Goal: Task Accomplishment & Management: Complete application form

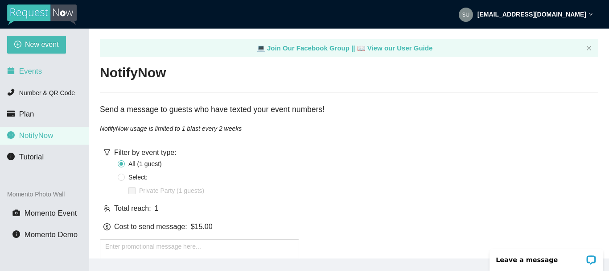
click at [27, 69] on span "Events" at bounding box center [30, 71] width 23 height 8
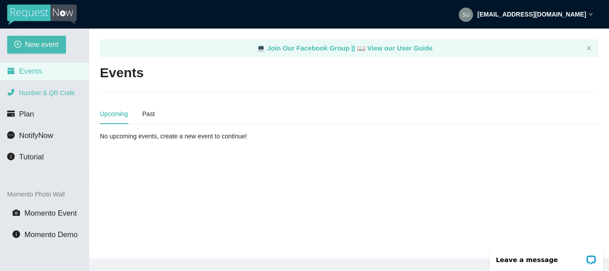
click at [26, 91] on span "Number & QR Code" at bounding box center [47, 92] width 56 height 7
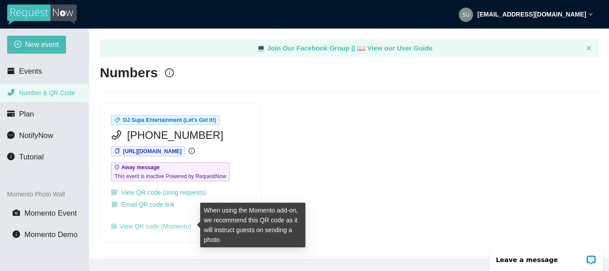
click at [134, 225] on link "View QR code (Momento)" at bounding box center [151, 225] width 80 height 7
click at [156, 228] on link "View QR code (Momento)" at bounding box center [151, 225] width 80 height 7
drag, startPoint x: 136, startPoint y: 228, endPoint x: 132, endPoint y: 226, distance: 4.6
click at [132, 226] on link "View QR code (Momento)" at bounding box center [151, 225] width 80 height 7
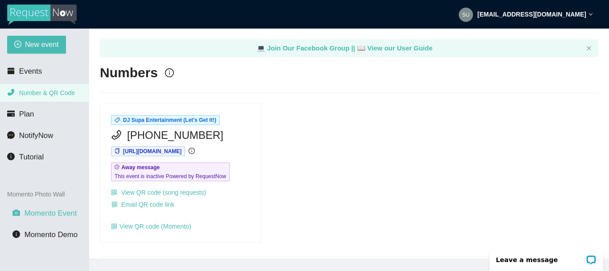
click at [44, 214] on span "Momento Event" at bounding box center [51, 213] width 53 height 8
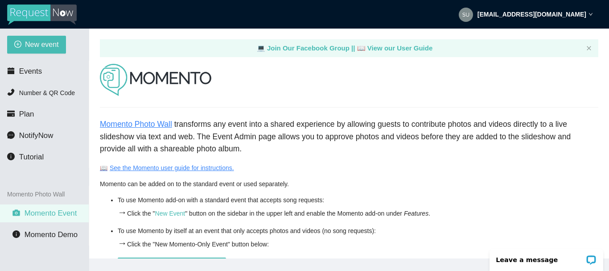
click at [140, 124] on link "Momento Photo Wall" at bounding box center [136, 123] width 72 height 9
click at [131, 126] on link "Momento Photo Wall" at bounding box center [136, 123] width 72 height 9
click at [48, 213] on span "Momento Event" at bounding box center [51, 213] width 53 height 8
click at [175, 169] on link "📖 See the Momento user guide for instructions." at bounding box center [167, 167] width 134 height 7
click at [149, 170] on link "📖 See the Momento user guide for instructions." at bounding box center [167, 167] width 134 height 7
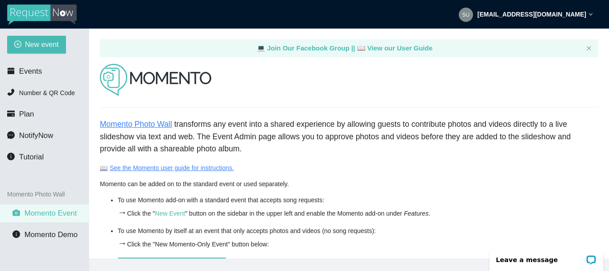
click at [40, 212] on span "Momento Event" at bounding box center [51, 213] width 53 height 8
click at [40, 41] on span "New event" at bounding box center [42, 44] width 34 height 11
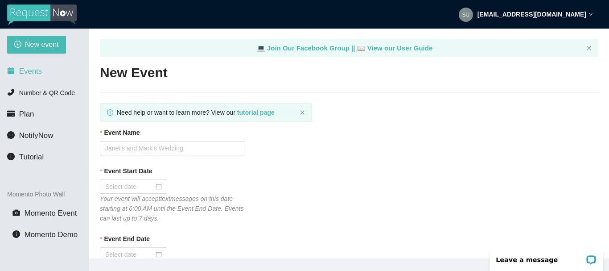
click at [29, 71] on span "Events" at bounding box center [30, 71] width 23 height 8
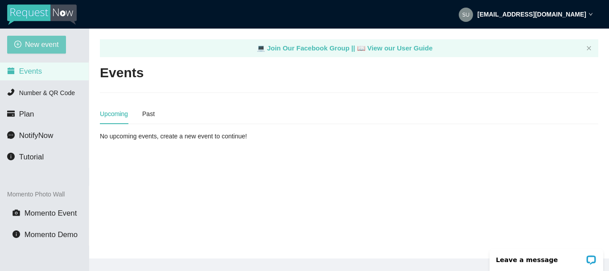
click at [52, 47] on span "New event" at bounding box center [42, 44] width 34 height 11
type textarea "https://virtualdj.com/ask/DJ_Spinz"
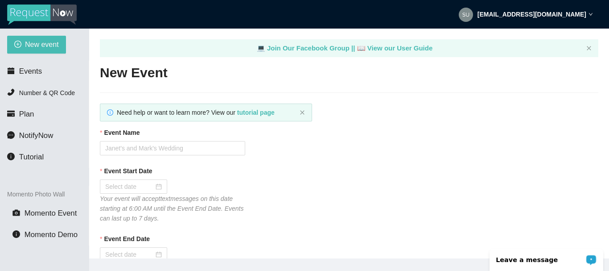
click at [607, 264] on div "Leave a message" at bounding box center [546, 257] width 125 height 28
drag, startPoint x: 606, startPoint y: 265, endPoint x: 606, endPoint y: 248, distance: 16.5
click at [606, 248] on div "Leave a message" at bounding box center [546, 257] width 125 height 28
click at [538, 200] on div "Event Start Date Your event will accept text messages on this date starting at …" at bounding box center [349, 194] width 498 height 57
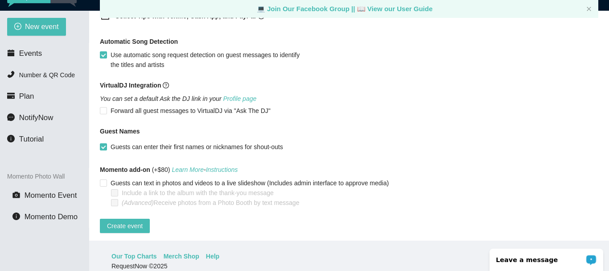
scroll to position [29, 0]
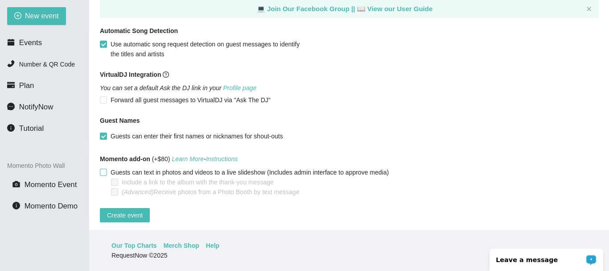
click at [104, 169] on input "Guests can text in photos and videos to a live slideshow (Includes admin interf…" at bounding box center [103, 172] width 6 height 6
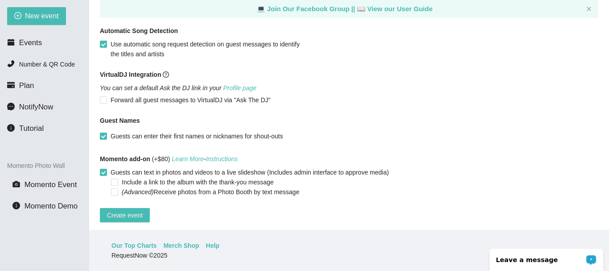
click at [103, 169] on input "Guests can text in photos and videos to a live slideshow (Includes admin interf…" at bounding box center [103, 172] width 6 height 6
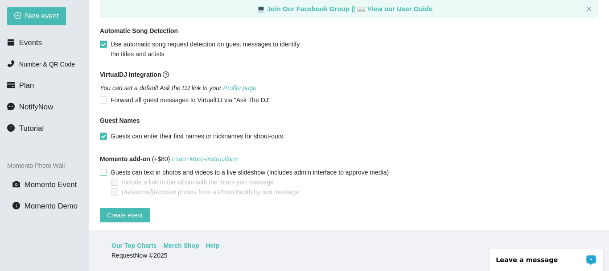
click at [103, 169] on input "Guests can text in photos and videos to a live slideshow (Includes admin interf…" at bounding box center [103, 172] width 6 height 6
checkbox input "true"
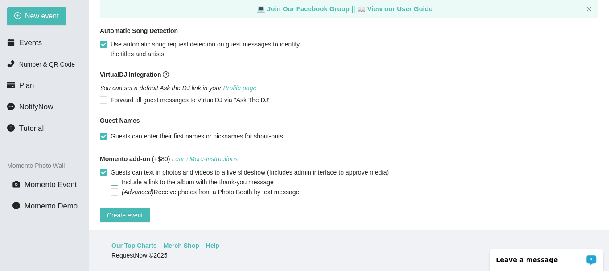
click at [115, 178] on input "Include a link to the album with the thank-you message" at bounding box center [114, 181] width 6 height 6
checkbox input "true"
click at [607, 6] on main "💻 Join Our Facebook Group || 📖 View our User Guide New Event Need help or want …" at bounding box center [349, 115] width 520 height 230
click at [587, 32] on div "Automatic Song Detection Use automatic song request detection on guest messages…" at bounding box center [349, 42] width 498 height 33
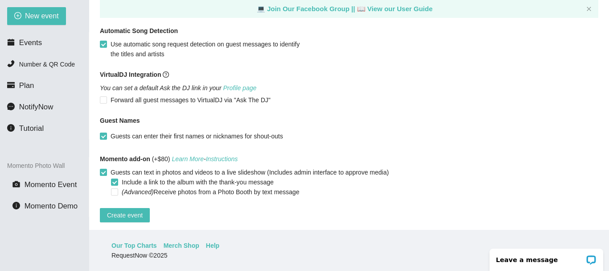
click at [587, 32] on div "Automatic Song Detection Use automatic song request detection on guest messages…" at bounding box center [349, 42] width 498 height 33
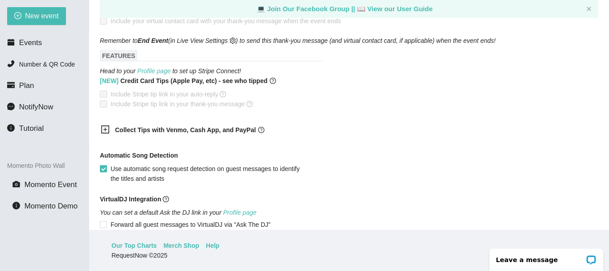
scroll to position [546, 0]
click at [103, 125] on icon "plus-square" at bounding box center [105, 129] width 9 height 9
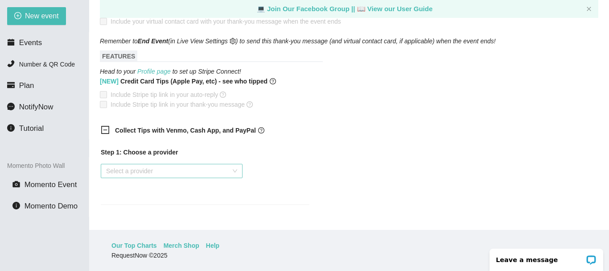
click at [235, 164] on div "Select a provider" at bounding box center [172, 171] width 142 height 14
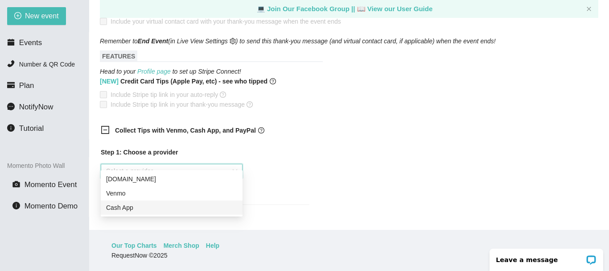
click at [125, 207] on div "Cash App" at bounding box center [171, 207] width 131 height 10
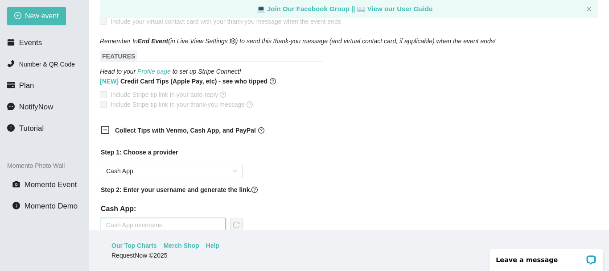
click at [123, 218] on input "text" at bounding box center [163, 225] width 125 height 14
type input "DjSupa15"
click at [235, 221] on icon "reload" at bounding box center [236, 224] width 7 height 7
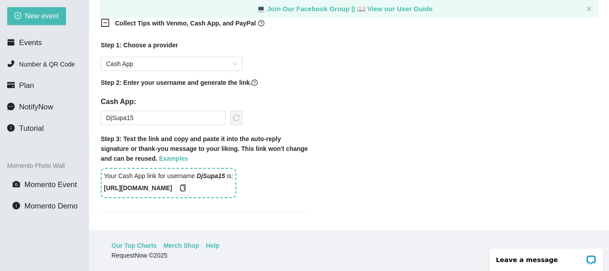
scroll to position [671, 0]
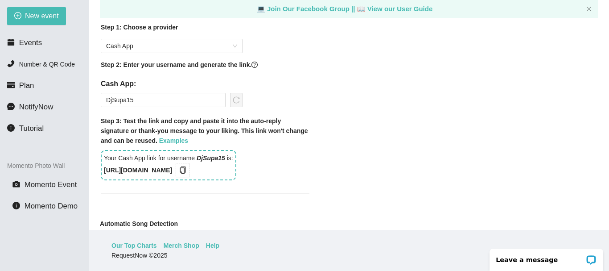
drag, startPoint x: 105, startPoint y: 160, endPoint x: 170, endPoint y: 159, distance: 65.1
click at [170, 166] on b "https://songtips.me/3x0AF" at bounding box center [138, 169] width 68 height 7
click at [188, 166] on span "copy" at bounding box center [183, 169] width 10 height 7
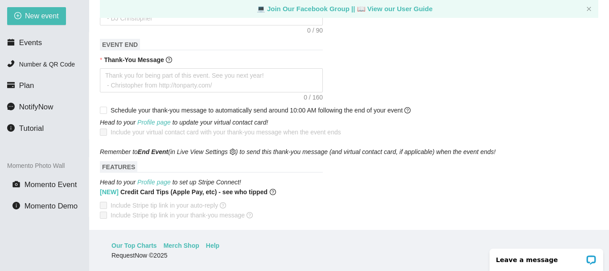
scroll to position [418, 0]
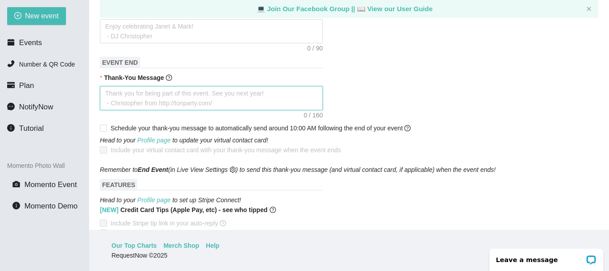
click at [114, 86] on textarea "Thank-You Message" at bounding box center [211, 98] width 223 height 24
type textarea "T"
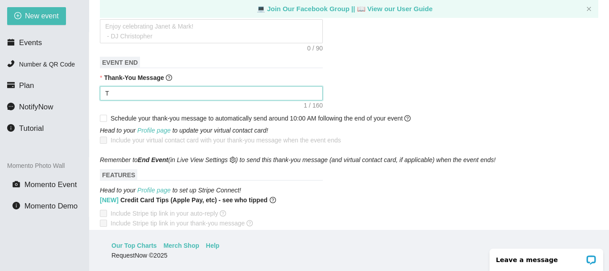
type textarea "Th"
type textarea "Tha"
type textarea "Than"
type textarea "Thank"
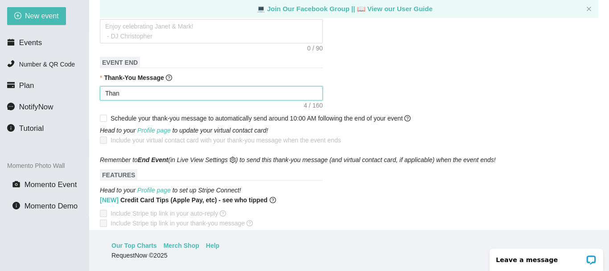
type textarea "Thank"
type textarea "Thank y"
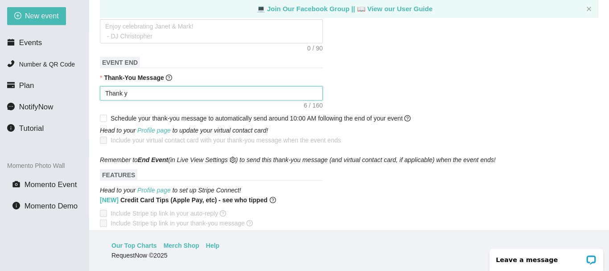
type textarea "Thank yo"
type textarea "Thank you"
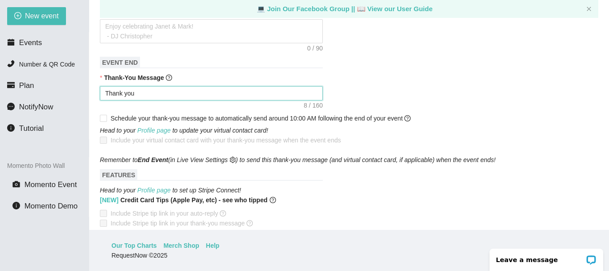
type textarea "Thank you"
type textarea "Thank you f"
type textarea "Thank you fo"
type textarea "Thank you for"
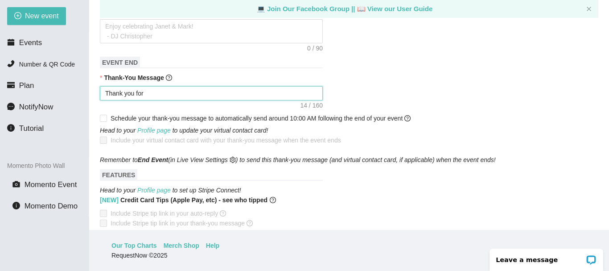
type textarea "Thank you for b"
type textarea "Thank you for be"
type textarea "Thank you for bei"
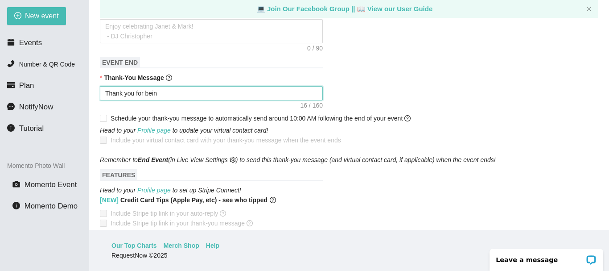
type textarea "Thank you for being"
type textarea "Thank you for being a"
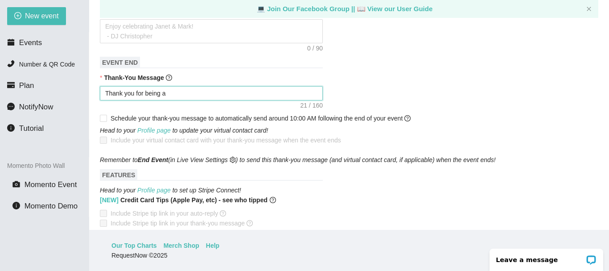
type textarea "Thank you for being ap"
type textarea "Thank you for being apa"
type textarea "Thank you for being apar"
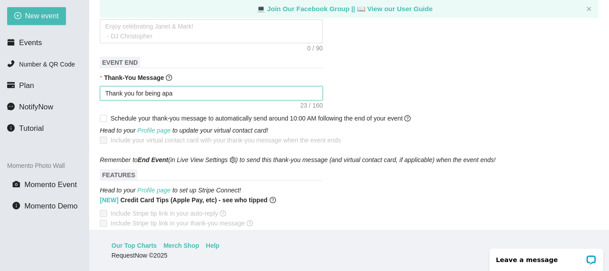
type textarea "Thank you for being apar"
type textarea "Thank you for being apart"
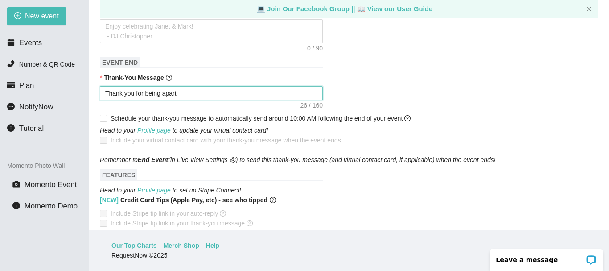
type textarea "Thank you for being apart"
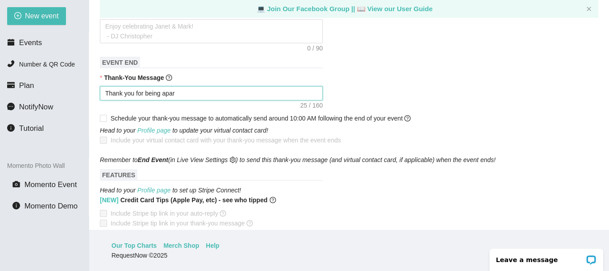
type textarea "Thank you for being apa"
type textarea "Thank you for being ap"
type textarea "Thank you for being a"
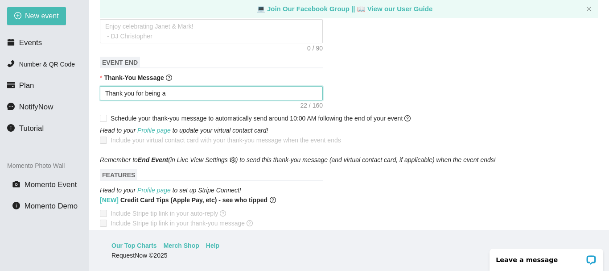
type textarea "Thank you for being"
type textarea "Thank you for bein"
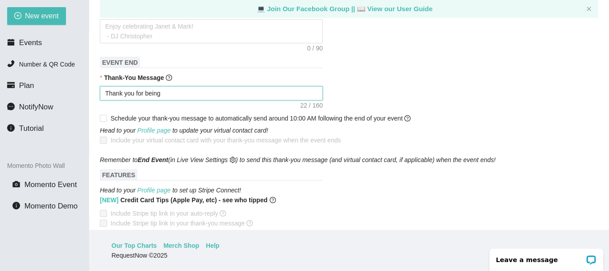
type textarea "Thank you for bein"
type textarea "Thank you for bei"
type textarea "Thank you for be"
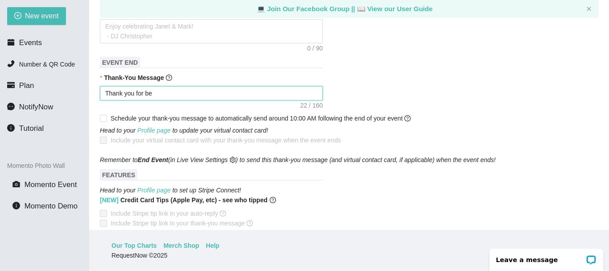
type textarea "Thank you for b"
type textarea "Thank you for"
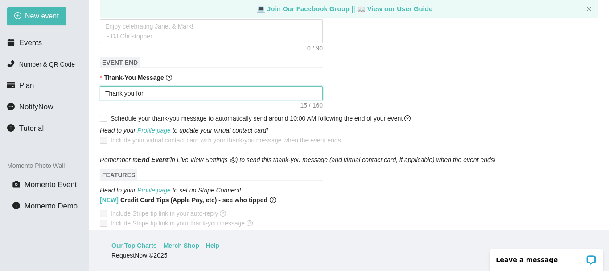
type textarea "Thank you for"
type textarea "Thank you fo"
type textarea "Thank you f"
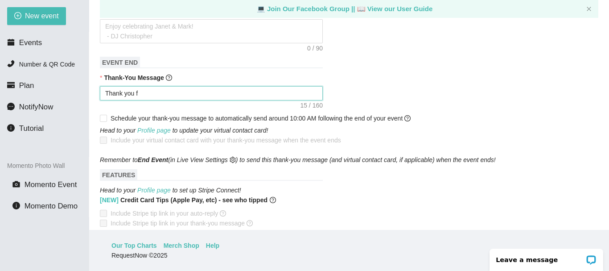
type textarea "Thank you"
type textarea "Thank yo"
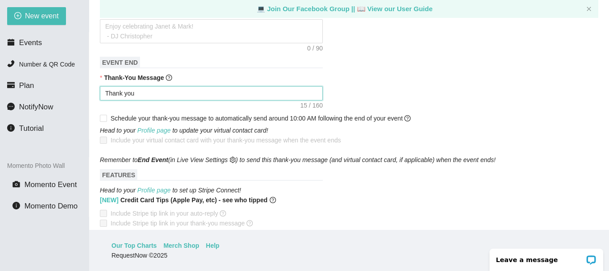
type textarea "Thank yo"
type textarea "Thank y"
type textarea "Thank"
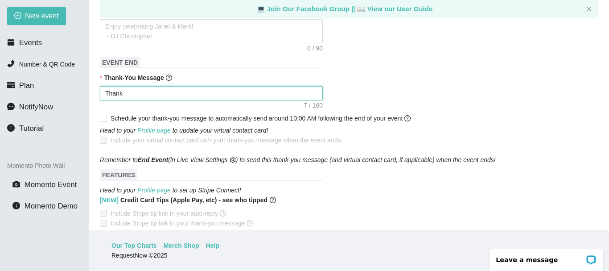
type textarea "Thank"
type textarea "Than"
type textarea "Tha"
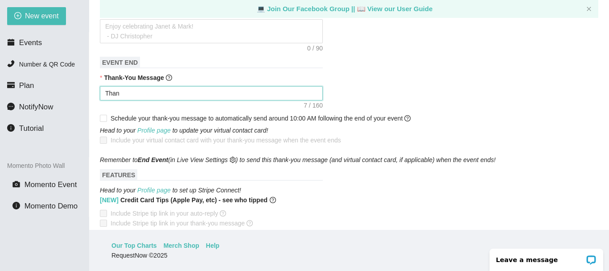
type textarea "Tha"
type textarea "Th"
type textarea "T"
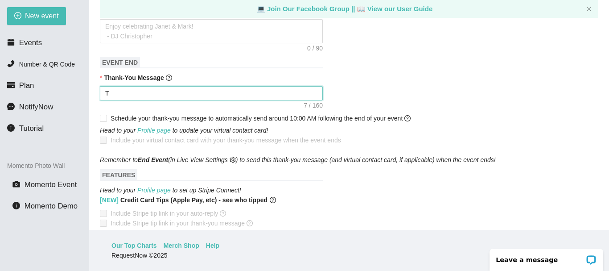
type textarea "Thank you for being part of this event. See you next year! - Christopher from h…"
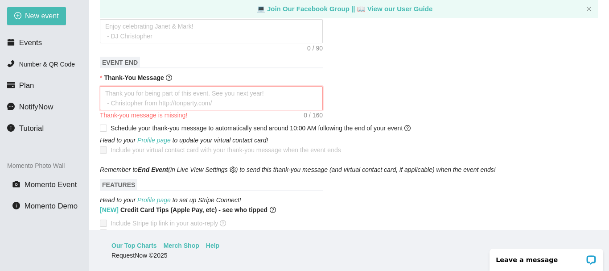
type textarea "T"
type textarea "Th"
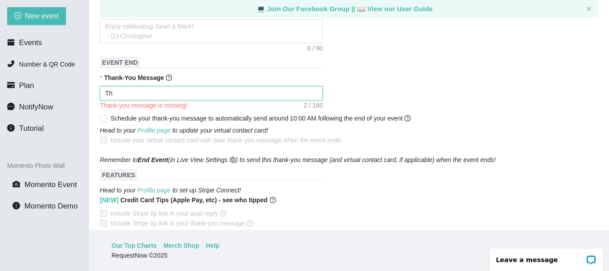
type textarea "Tha"
type textarea "Than"
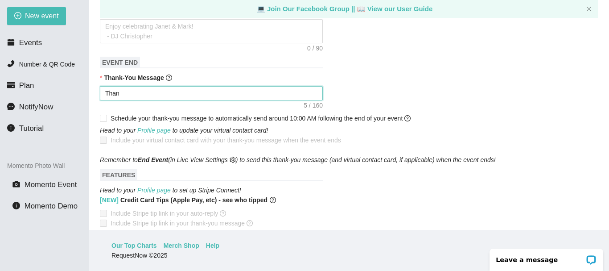
type textarea "Than"
type textarea "Thank"
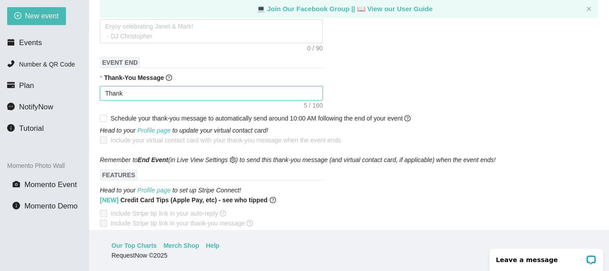
type textarea "Thank"
type textarea "Thank y"
type textarea "Thank yo"
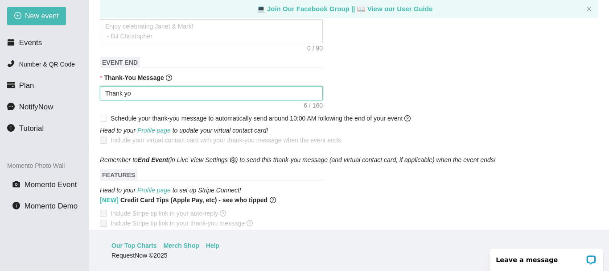
type textarea "Thank you"
type textarea "Thank you f"
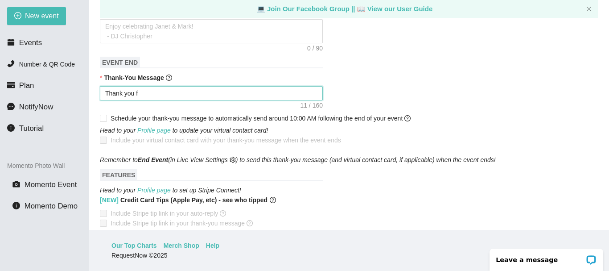
type textarea "Thank you fr"
type textarea "Thank you f"
type textarea "Thank you fo"
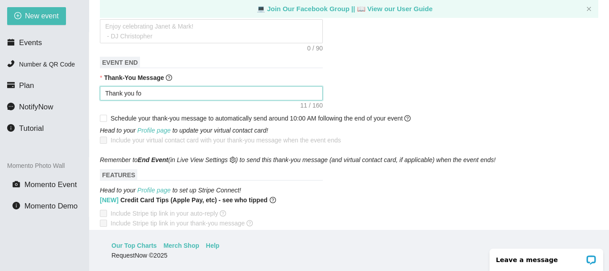
type textarea "Thank you for"
type textarea "Thank you for s"
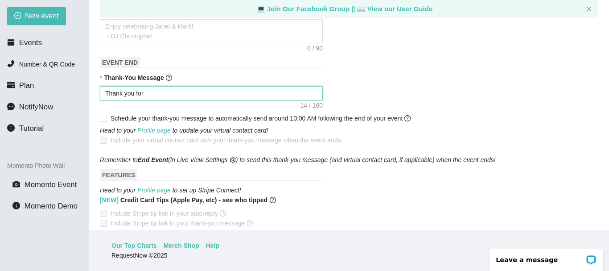
type textarea "Thank you for s"
type textarea "Thank you for su"
type textarea "Thank you for s"
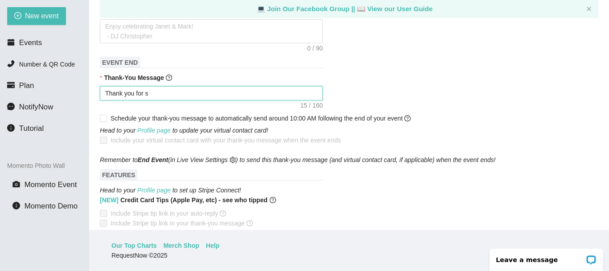
type textarea "Thank you for"
type textarea "Thank you for b"
type textarea "Thank you for be"
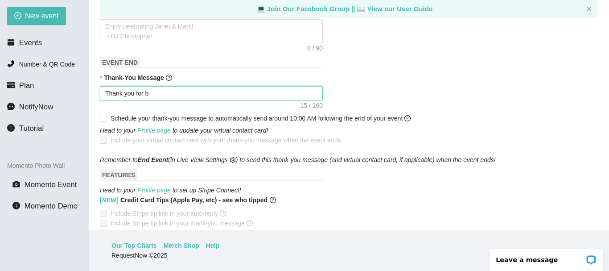
type textarea "Thank you for be"
type textarea "Thank you for bei"
type textarea "Thank you for bein"
type textarea "Thank you for being"
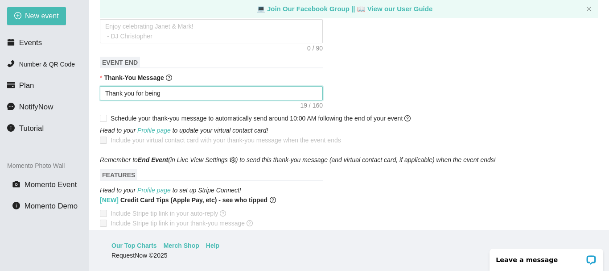
type textarea "Thank you for being"
type textarea "Thank you for being a"
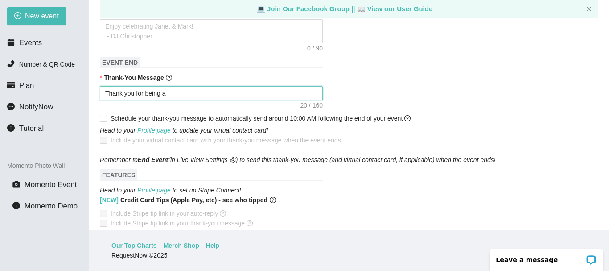
type textarea "Thank you for being a"
type textarea "Thank you for being a p"
type textarea "Thank you for being a pa"
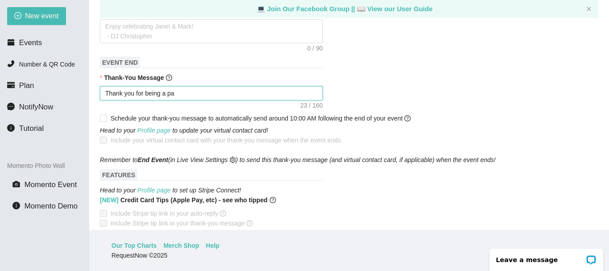
type textarea "Thank you for being a par"
type textarea "Thank you for being a pa"
type textarea "Thank you for being a p"
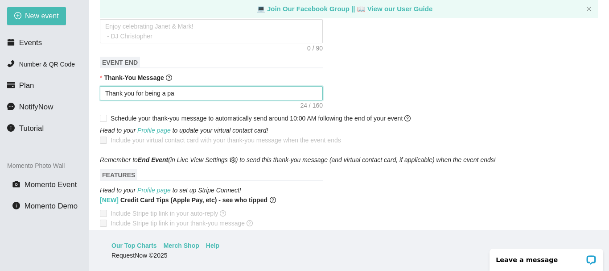
type textarea "Thank you for being a p"
type textarea "Thank you for being a"
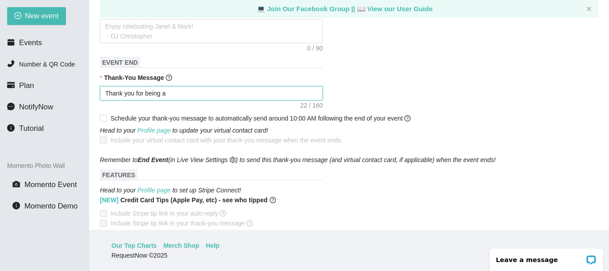
type textarea "Thank you for being"
type textarea "Thank you for bein"
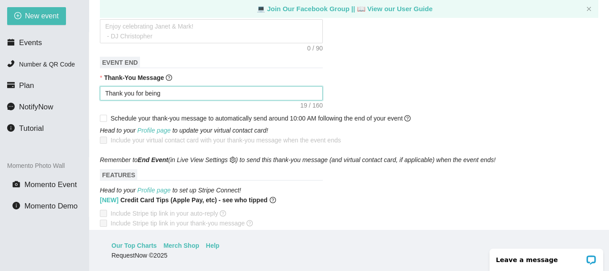
type textarea "Thank you for bein"
type textarea "Thank you for bei"
type textarea "Thank you for be"
type textarea "Thank you for b"
type textarea "Thank you for"
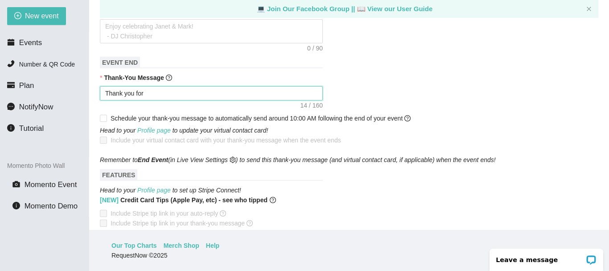
type textarea "Thank you for"
type textarea "Thank you for c"
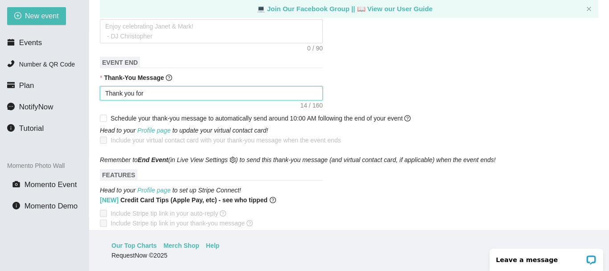
type textarea "Thank you for c"
type textarea "Thank you for co"
type textarea "Thank you for com"
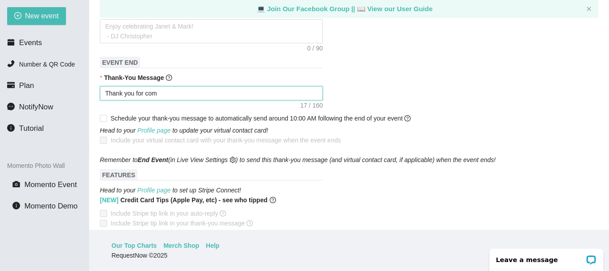
type textarea "Thank you for comi"
type textarea "Thank you for comin"
type textarea "Thank you for coming"
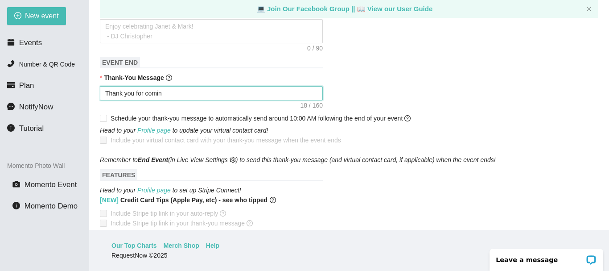
type textarea "Thank you for coming"
type textarea "Thank you for coming o"
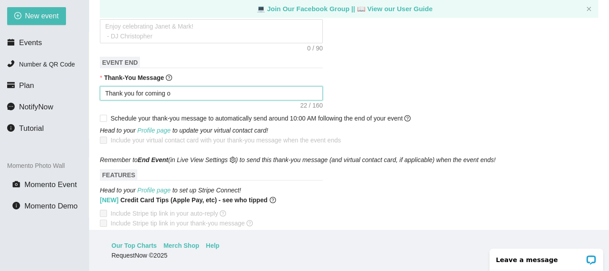
type textarea "Thank you for coming ou"
type textarea "Thank you for coming out"
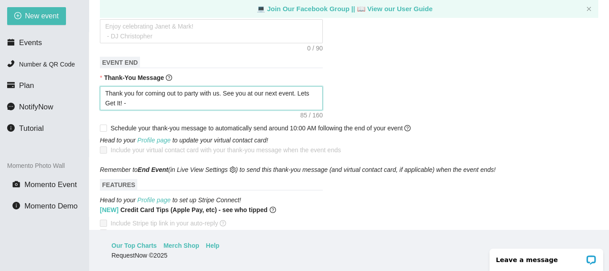
click at [130, 93] on textarea "Thank you for coming out to party with us. See you at our next event. Lets Get …" at bounding box center [211, 98] width 223 height 24
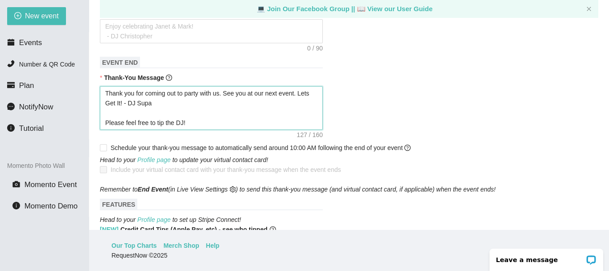
paste textarea "https://songtips.me/3x0AF"
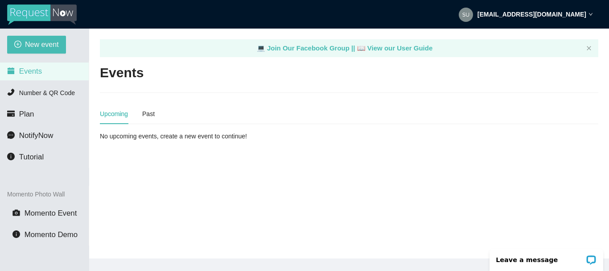
click at [28, 71] on span "Events" at bounding box center [30, 71] width 23 height 8
click at [590, 16] on icon "down" at bounding box center [591, 14] width 4 height 4
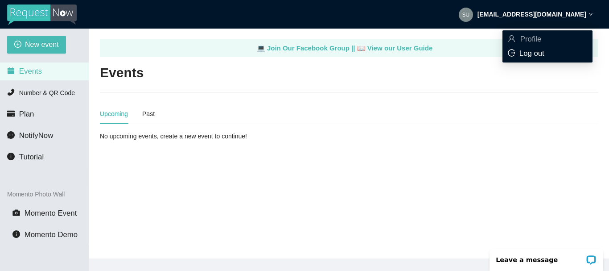
click at [530, 54] on span "Log out" at bounding box center [531, 53] width 25 height 8
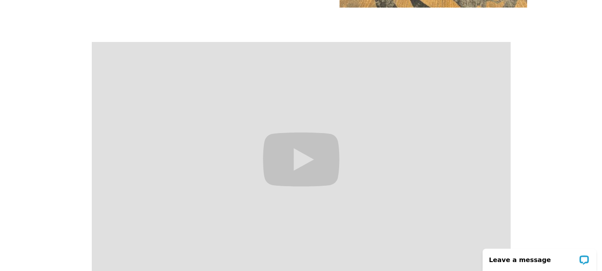
scroll to position [349, 0]
